Goal: Task Accomplishment & Management: Use online tool/utility

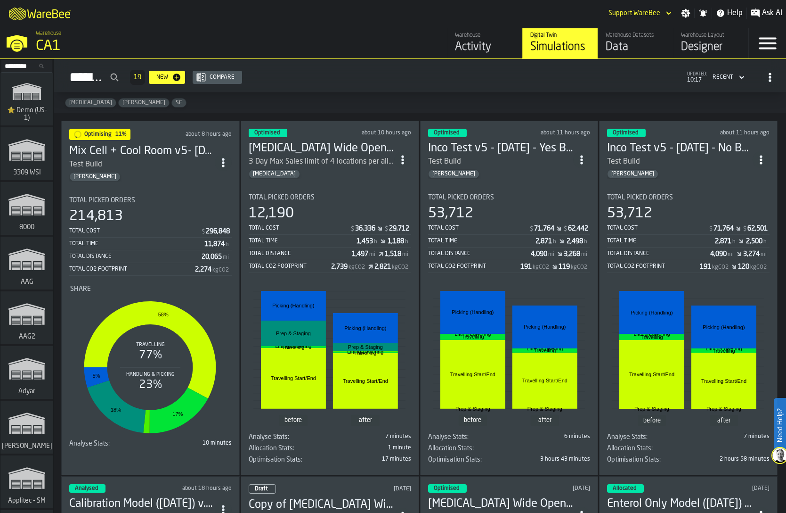
click at [329, 250] on div "Total Distance" at bounding box center [300, 253] width 103 height 7
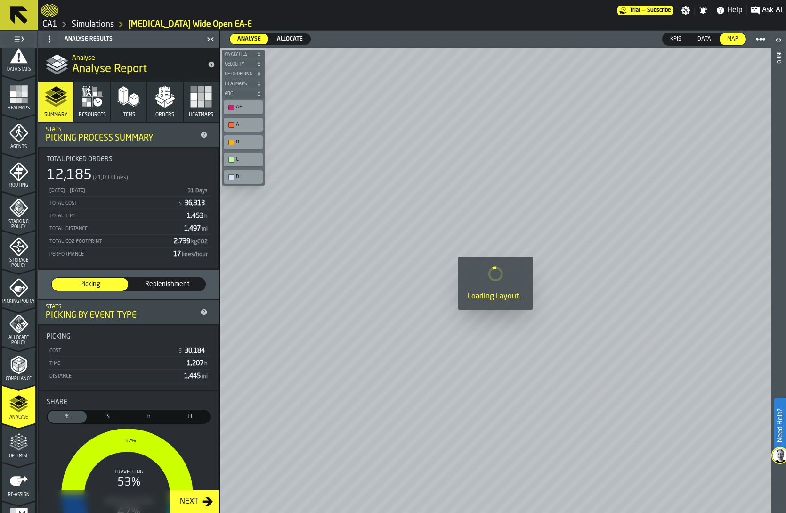
scroll to position [222, 0]
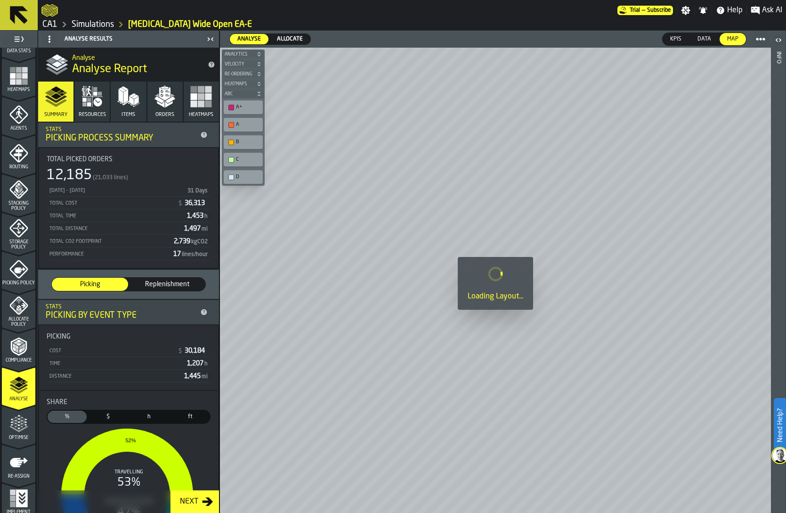
click at [17, 429] on icon "menu Optimise" at bounding box center [18, 423] width 19 height 19
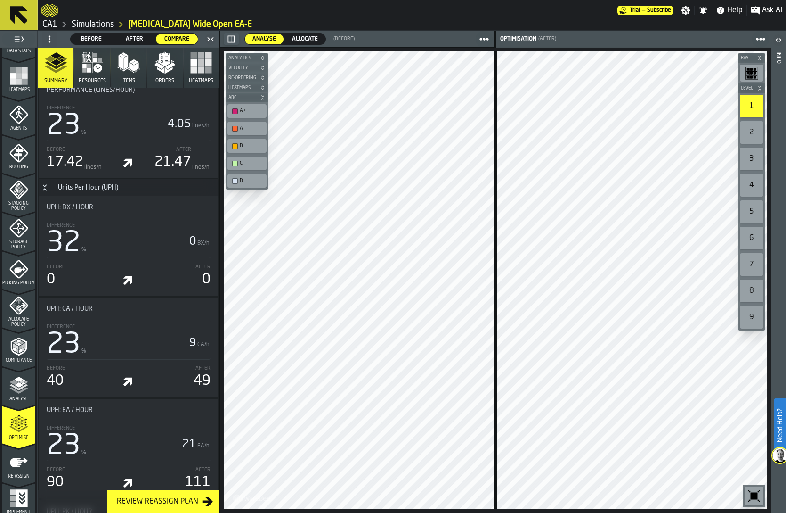
scroll to position [771, 0]
click at [49, 40] on circle at bounding box center [50, 39] width 2 height 2
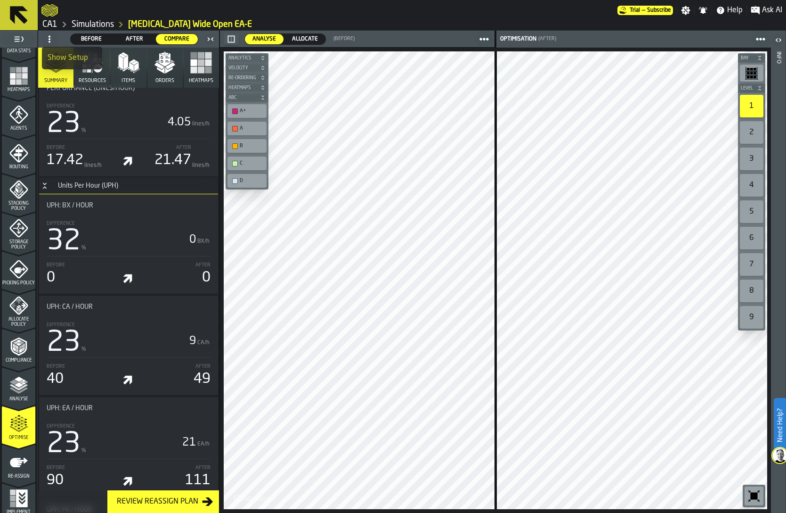
click at [60, 54] on div "Show Setup" at bounding box center [72, 57] width 49 height 11
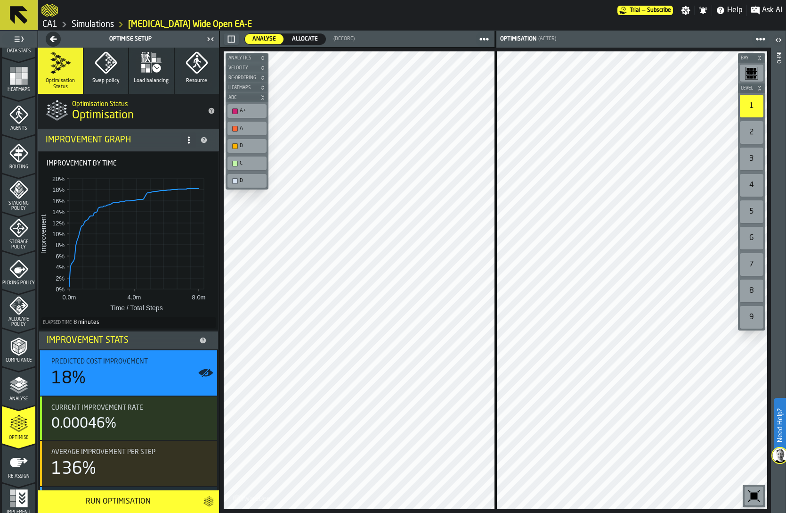
click at [49, 24] on link "CA1" at bounding box center [49, 24] width 15 height 10
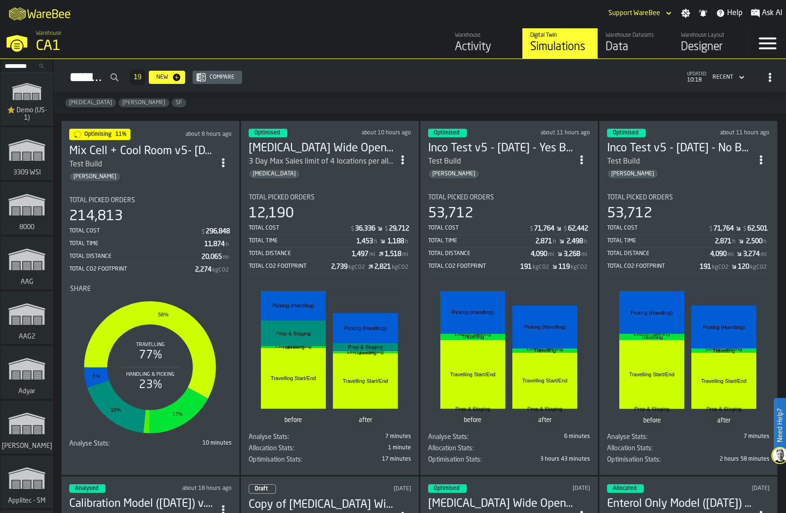
click at [159, 214] on div "214,813" at bounding box center [150, 216] width 163 height 17
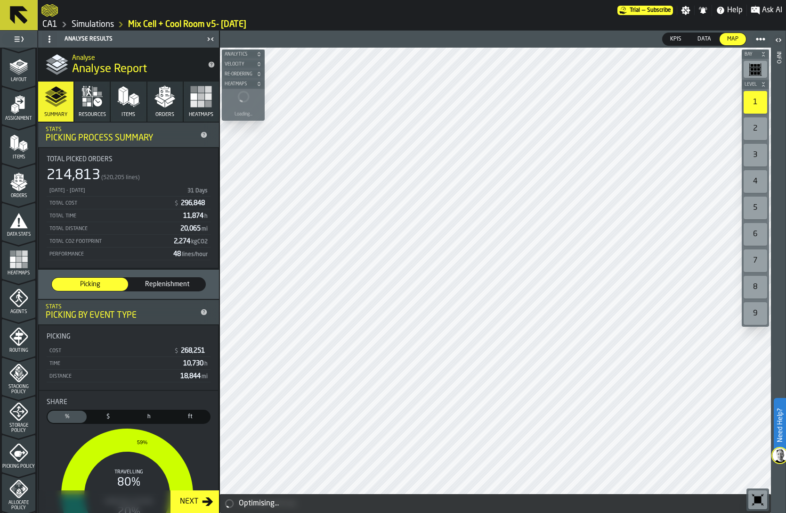
scroll to position [141, 0]
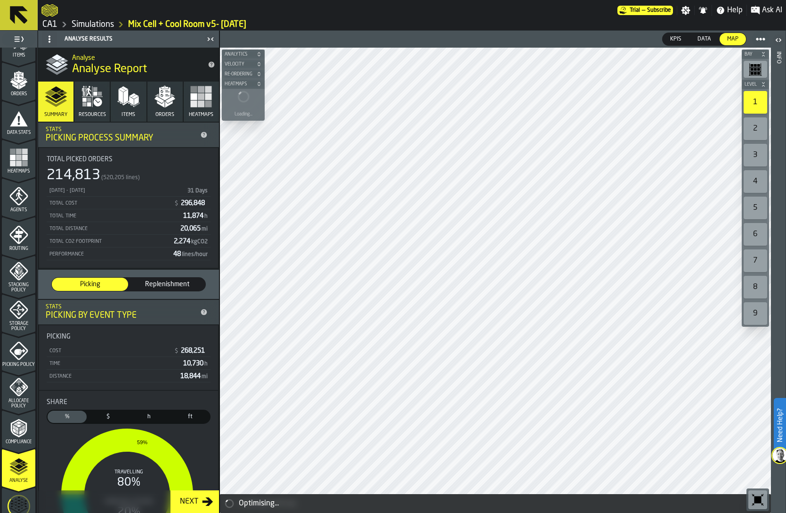
click at [18, 496] on icon "menu Optimise" at bounding box center [19, 505] width 23 height 37
